Goal: Task Accomplishment & Management: Use online tool/utility

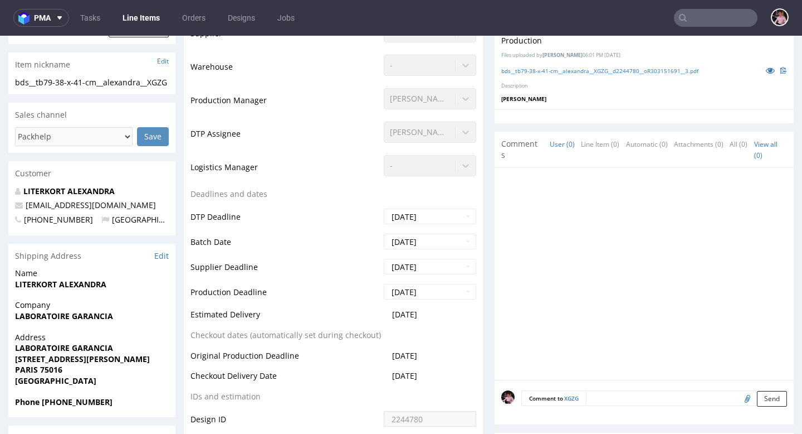
scroll to position [3, 0]
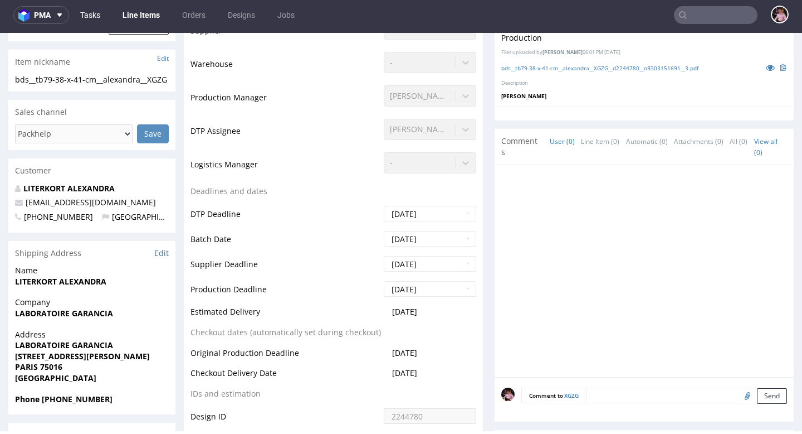
click at [101, 18] on link "Tasks" at bounding box center [90, 15] width 33 height 18
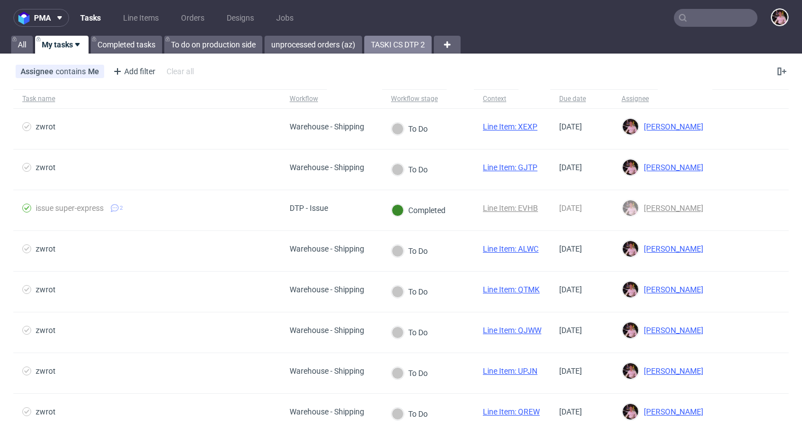
click at [405, 53] on link "TASKI CS DTP 2" at bounding box center [397, 45] width 67 height 18
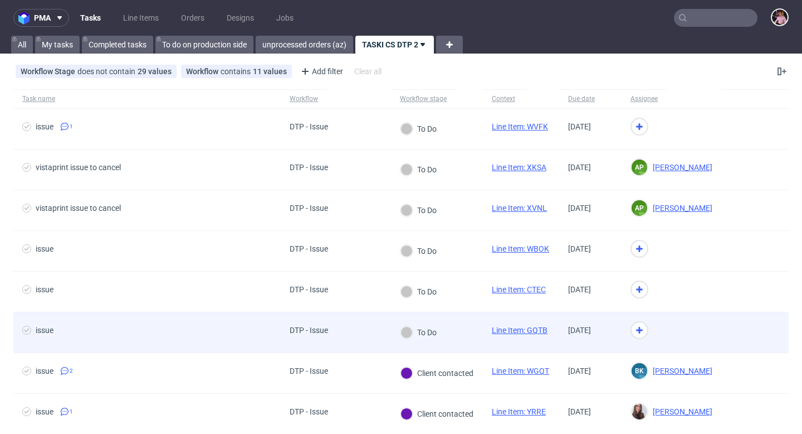
click at [510, 331] on link "Line Item: GQTB" at bounding box center [520, 329] width 56 height 9
click at [645, 328] on icon at bounding box center [639, 329] width 13 height 13
click at [237, 343] on div "issue" at bounding box center [146, 332] width 267 height 40
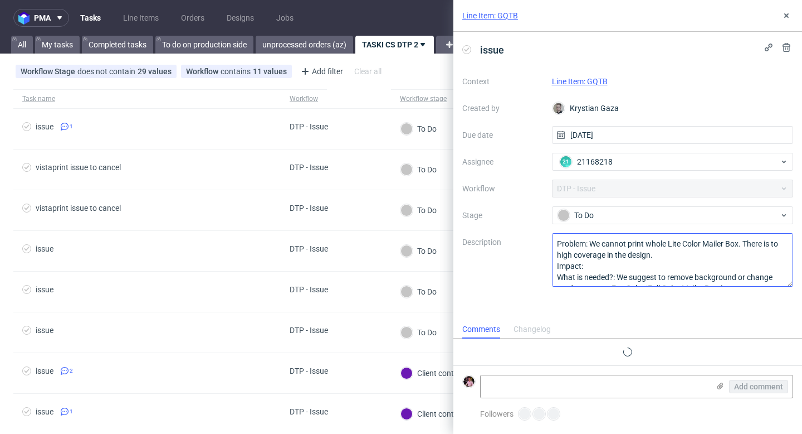
scroll to position [9, 0]
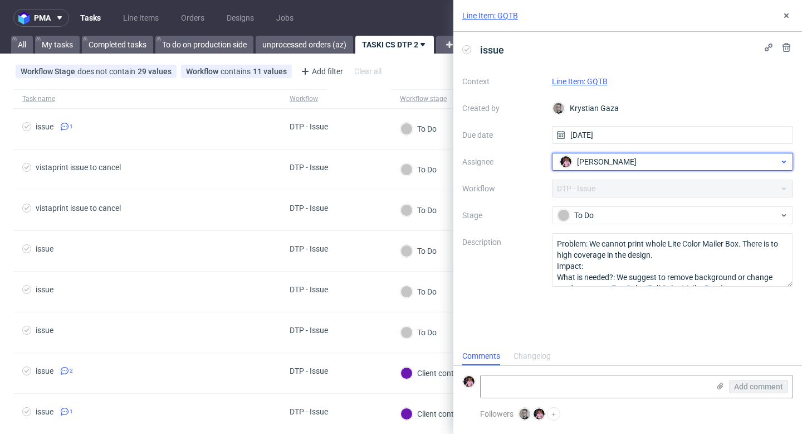
click at [663, 164] on div "Aleks Ziemkowski" at bounding box center [668, 162] width 223 height 18
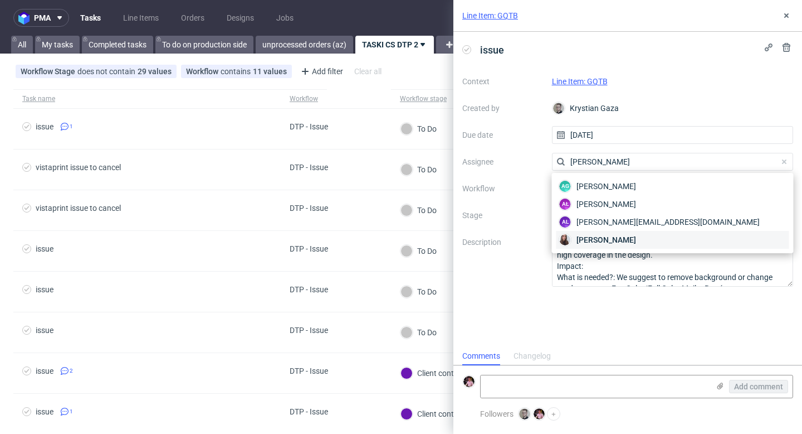
type input "sandra"
click at [647, 241] on div "Sandra Beśka" at bounding box center [673, 240] width 233 height 18
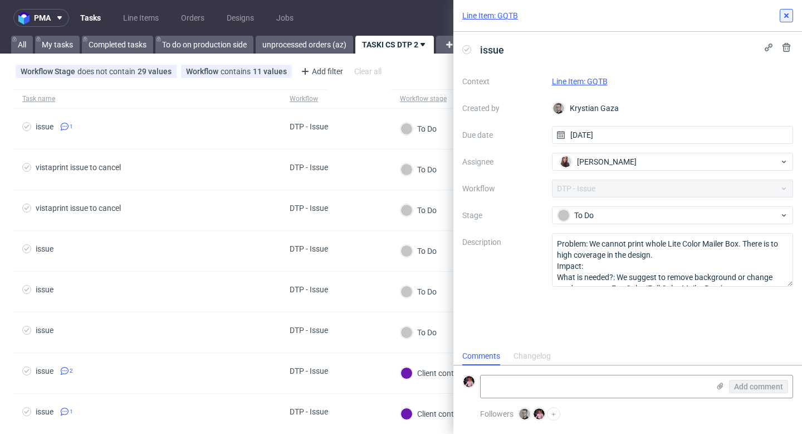
click at [789, 16] on icon at bounding box center [786, 15] width 9 height 9
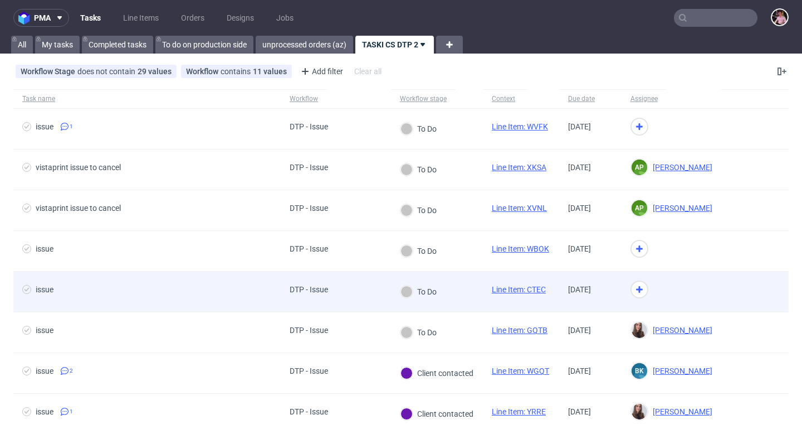
click at [722, 288] on div at bounding box center [672, 291] width 100 height 41
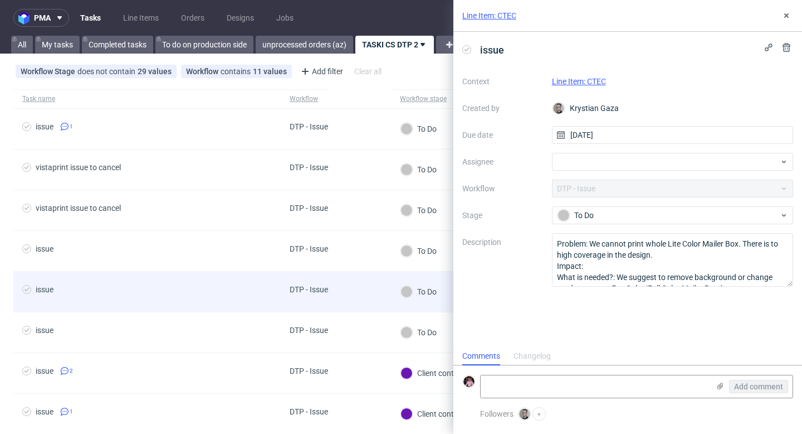
scroll to position [9, 0]
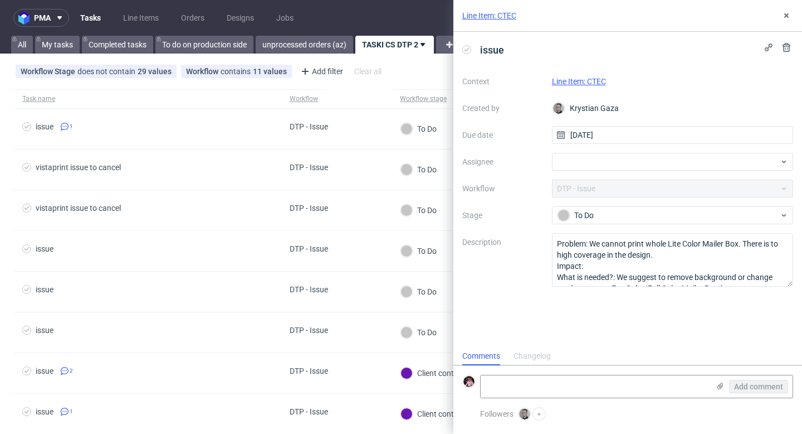
click at [593, 83] on link "Line Item: CTEC" at bounding box center [579, 81] width 54 height 9
click at [789, 13] on icon at bounding box center [786, 15] width 9 height 9
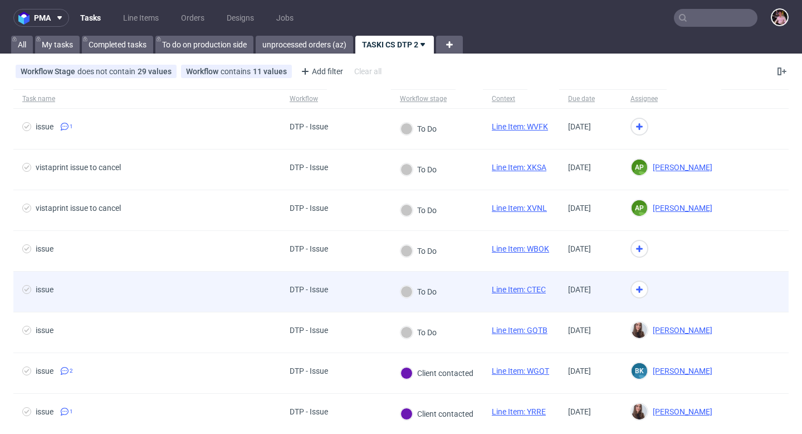
click at [223, 291] on span "issue" at bounding box center [147, 291] width 250 height 13
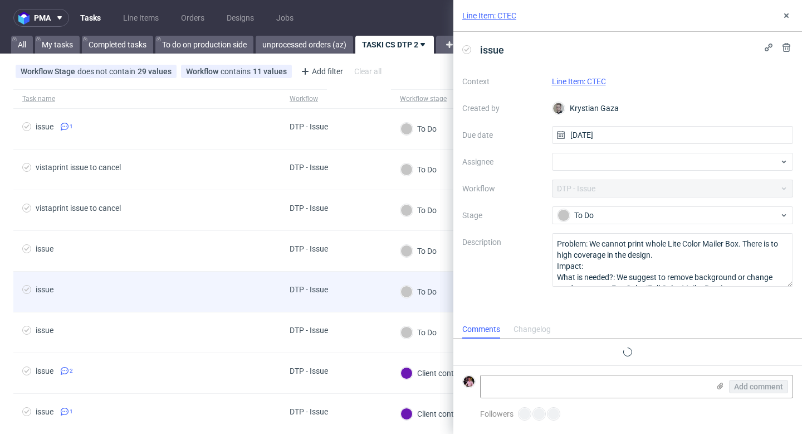
scroll to position [9, 0]
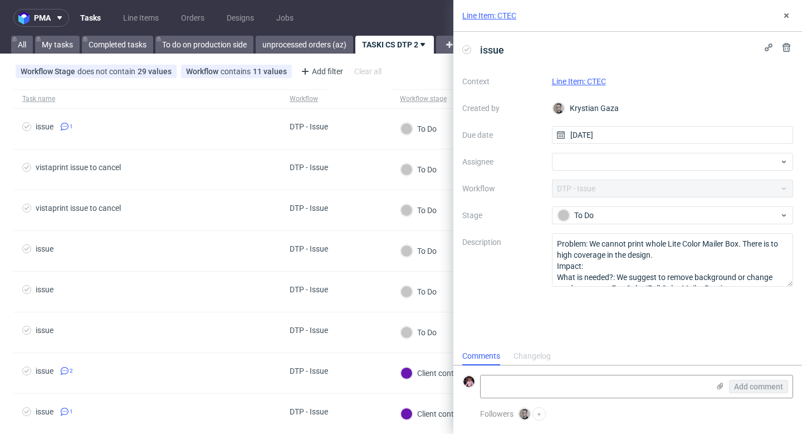
click at [573, 79] on link "Line Item: CTEC" at bounding box center [579, 81] width 54 height 9
click at [786, 14] on icon at bounding box center [786, 15] width 9 height 9
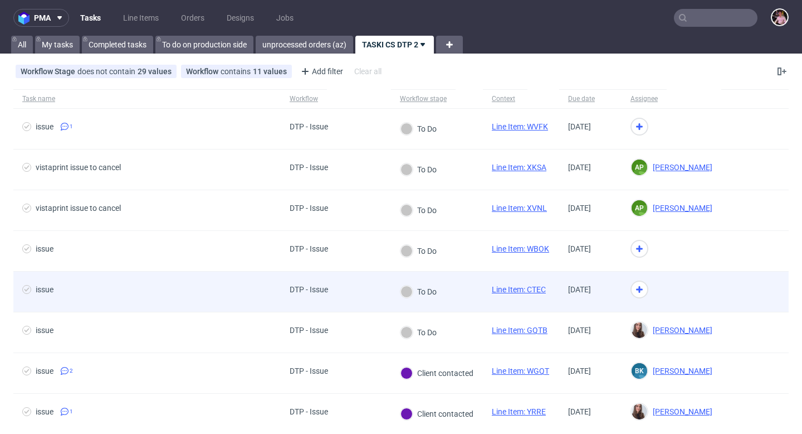
click at [673, 288] on div at bounding box center [672, 291] width 100 height 41
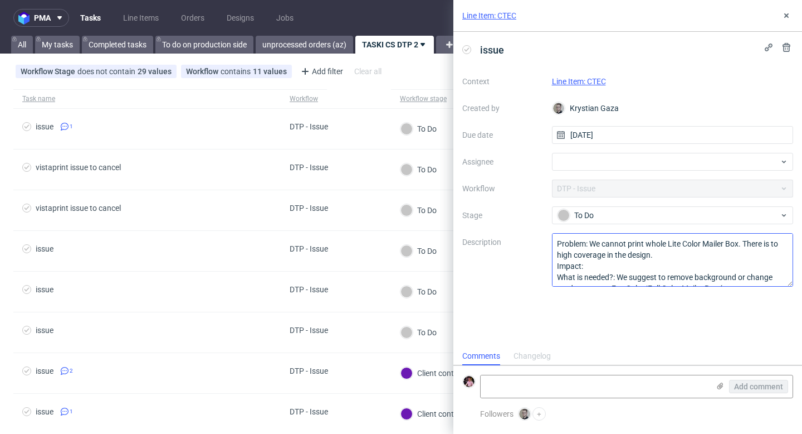
scroll to position [9, 0]
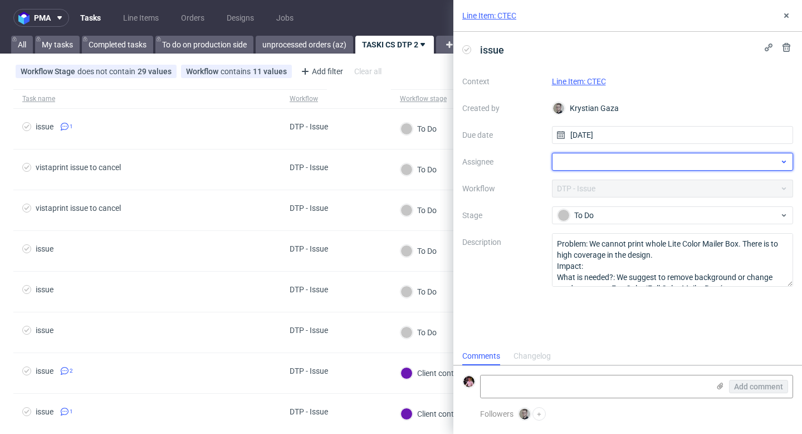
click at [611, 164] on div at bounding box center [673, 162] width 242 height 18
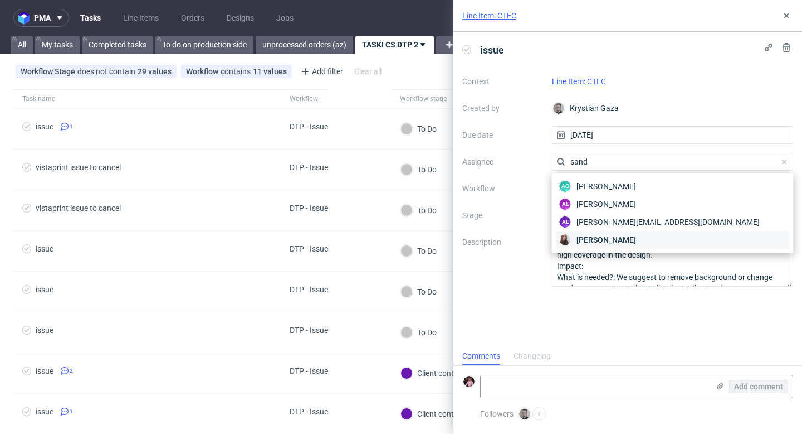
type input "sand"
click at [603, 236] on span "Sandra Beśka" at bounding box center [607, 239] width 60 height 11
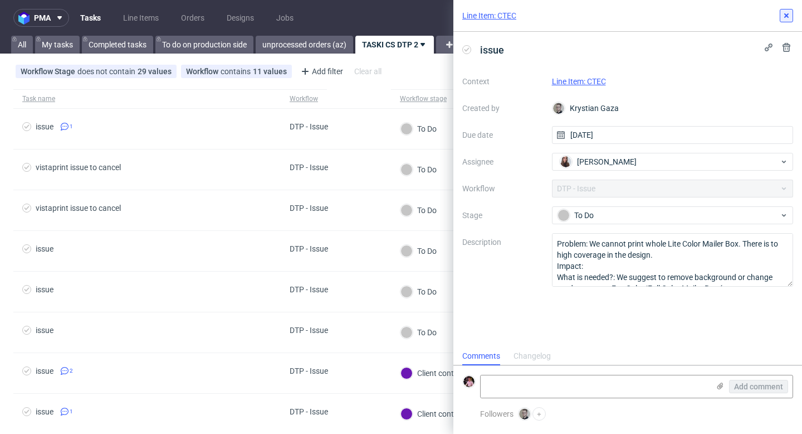
click at [785, 14] on icon at bounding box center [786, 15] width 9 height 9
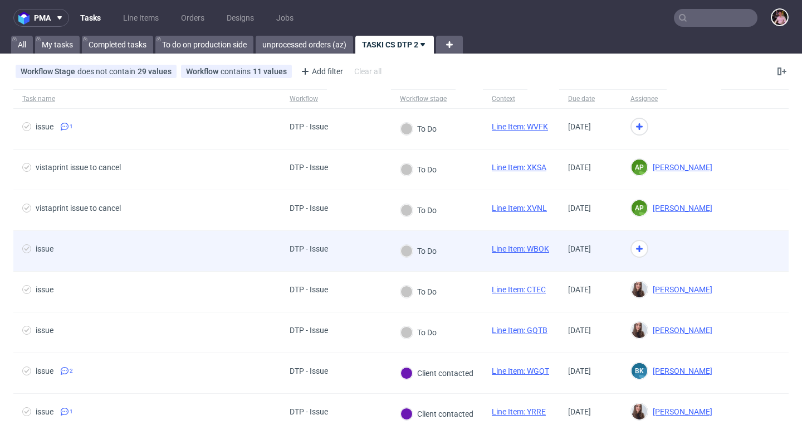
click at [341, 255] on div "DTP - Issue" at bounding box center [336, 251] width 110 height 41
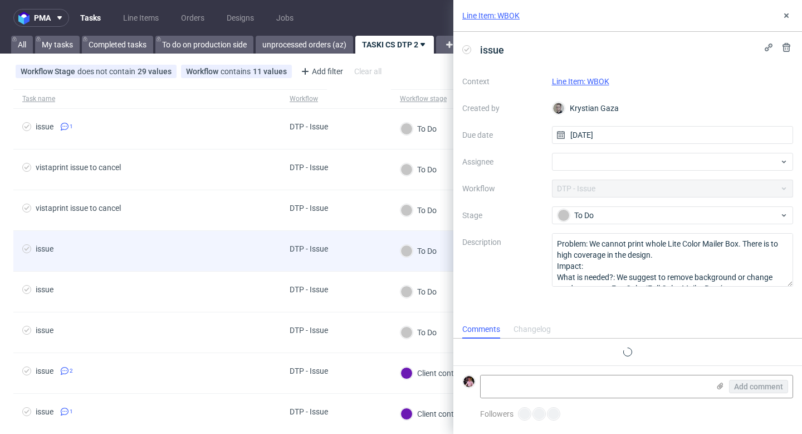
scroll to position [9, 0]
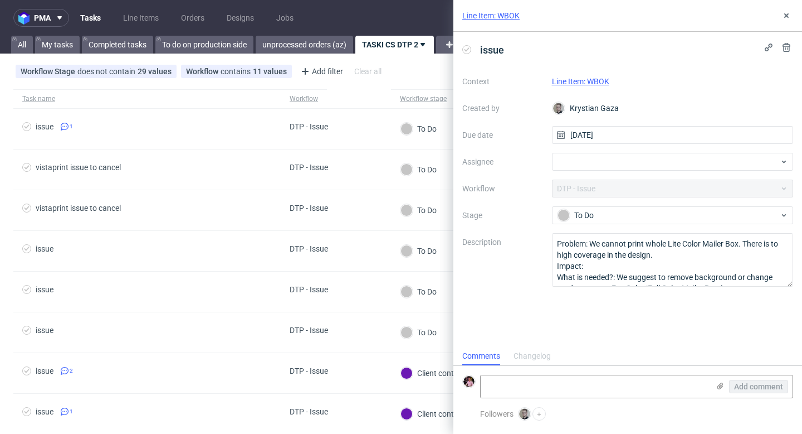
click at [585, 80] on link "Line Item: WBOK" at bounding box center [580, 81] width 57 height 9
click at [608, 163] on div at bounding box center [673, 162] width 242 height 18
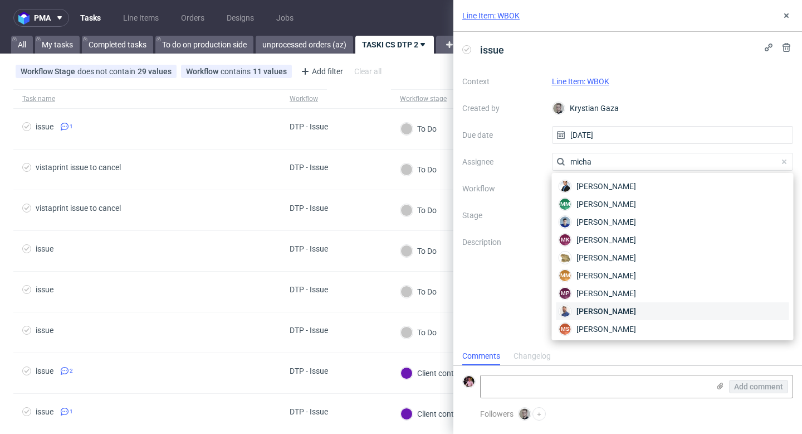
type input "micha"
click at [606, 310] on span "Michał Rachański" at bounding box center [607, 310] width 60 height 11
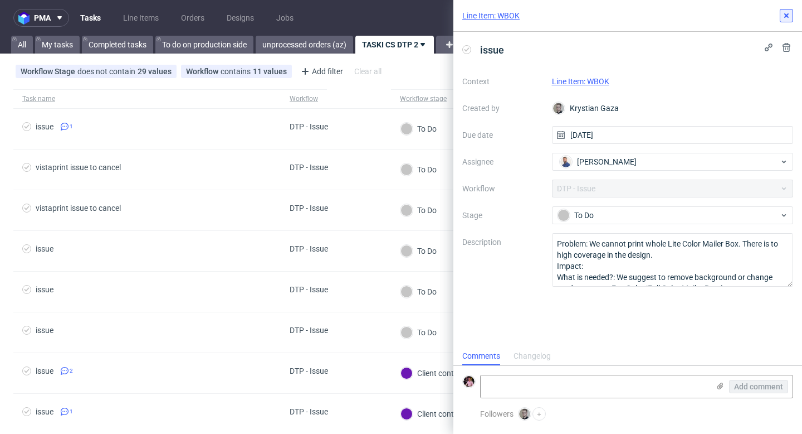
click at [789, 13] on use at bounding box center [787, 15] width 4 height 4
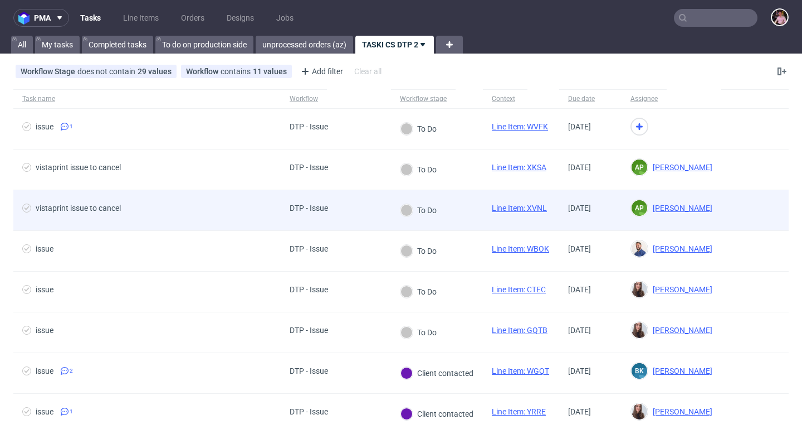
click at [235, 211] on span "vistaprint issue to cancel" at bounding box center [147, 209] width 250 height 13
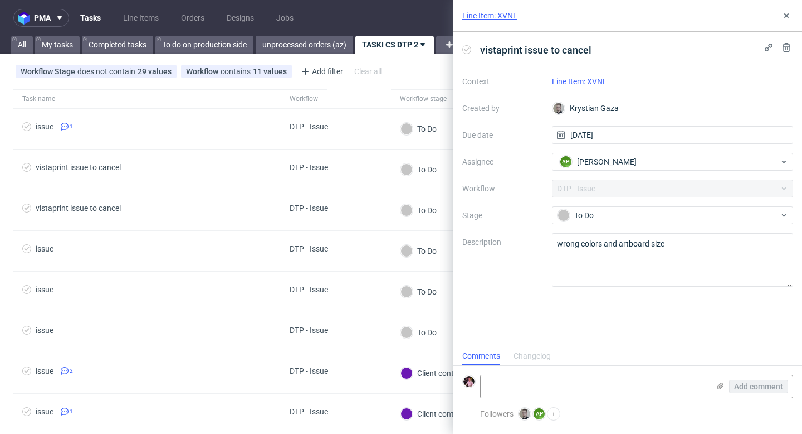
scroll to position [9, 0]
click at [791, 12] on icon at bounding box center [786, 15] width 9 height 9
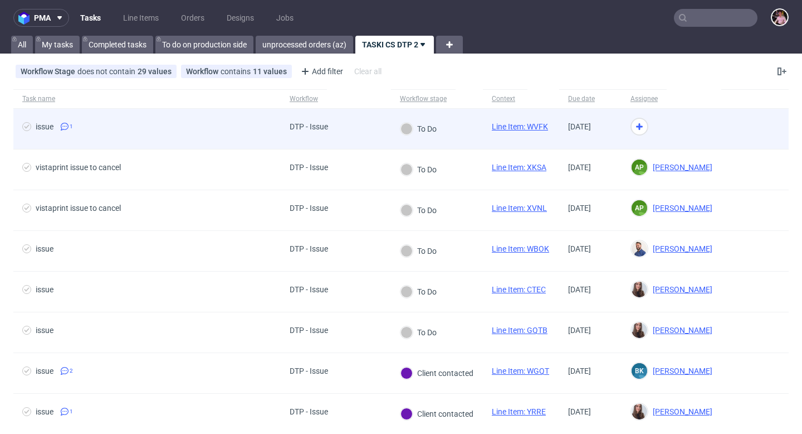
click at [258, 129] on span "issue 1" at bounding box center [147, 128] width 250 height 13
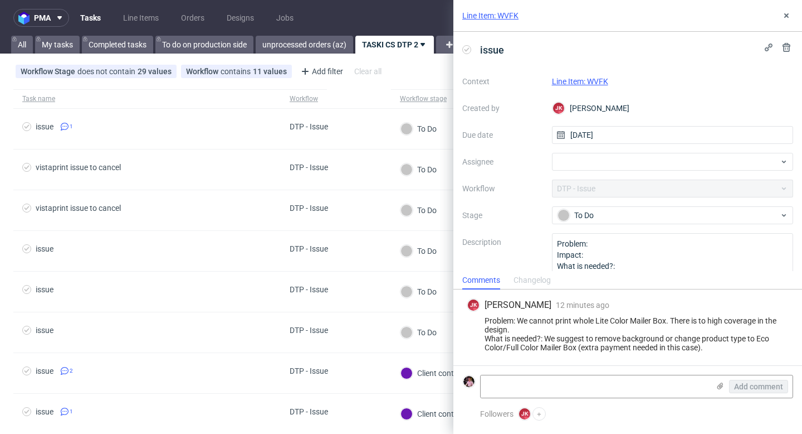
scroll to position [25, 0]
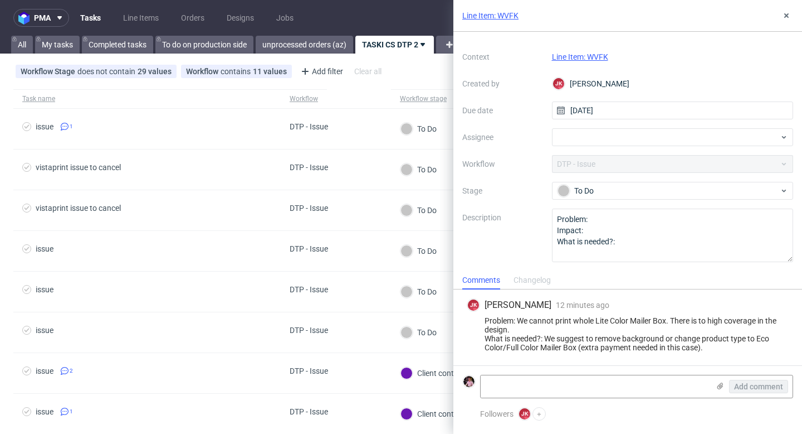
click at [579, 59] on link "Line Item: WVFK" at bounding box center [580, 56] width 56 height 9
click at [612, 142] on div at bounding box center [673, 137] width 242 height 18
type input "bogna"
click at [605, 165] on span "Bogna Krystian" at bounding box center [607, 161] width 60 height 11
click at [789, 20] on button at bounding box center [786, 15] width 13 height 13
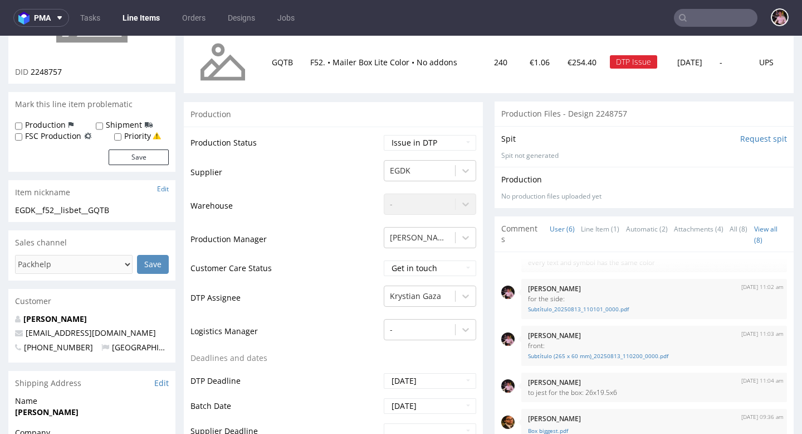
scroll to position [155, 0]
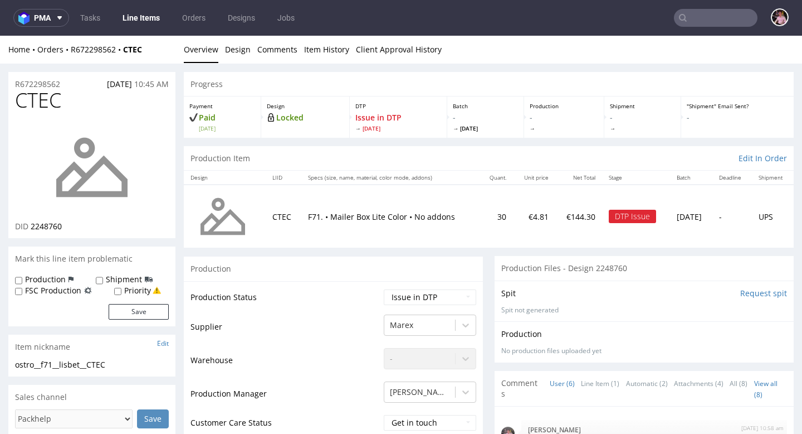
scroll to position [70, 0]
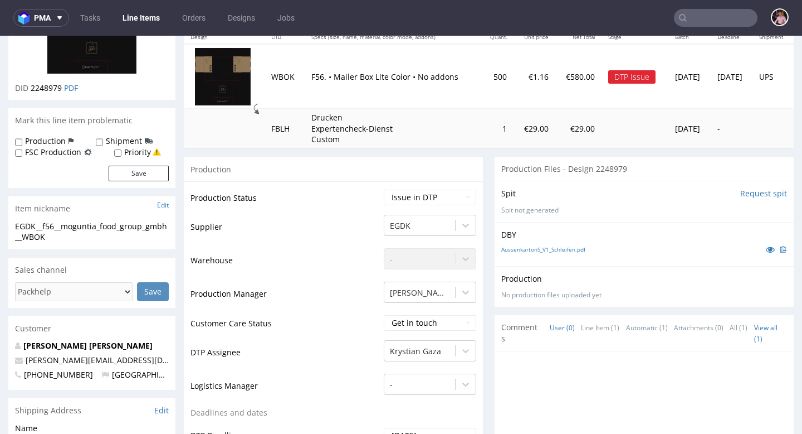
scroll to position [144, 0]
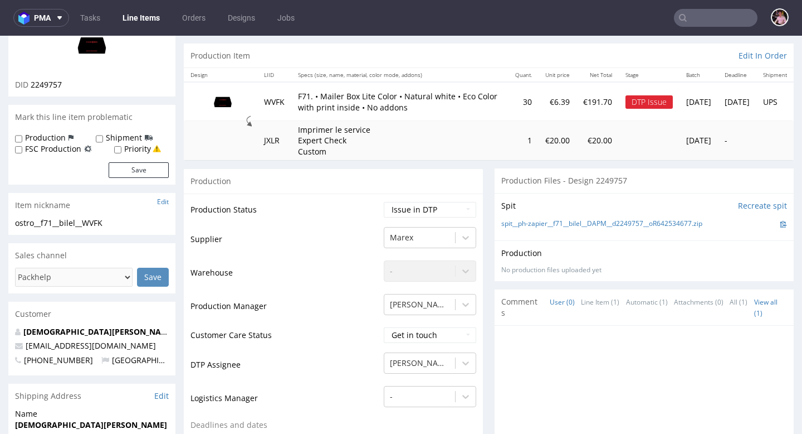
scroll to position [102, 0]
